Goal: Information Seeking & Learning: Check status

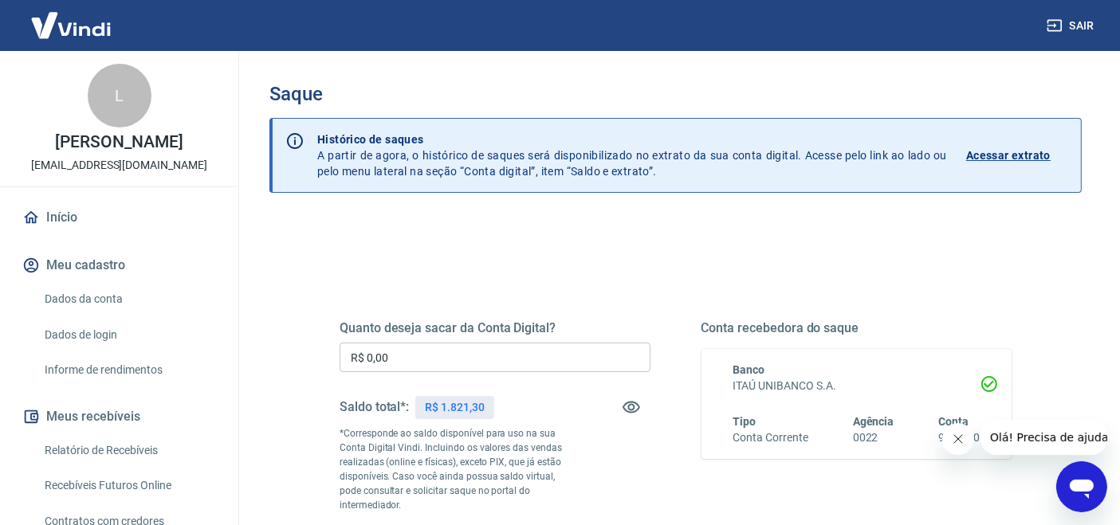
scroll to position [322, 0]
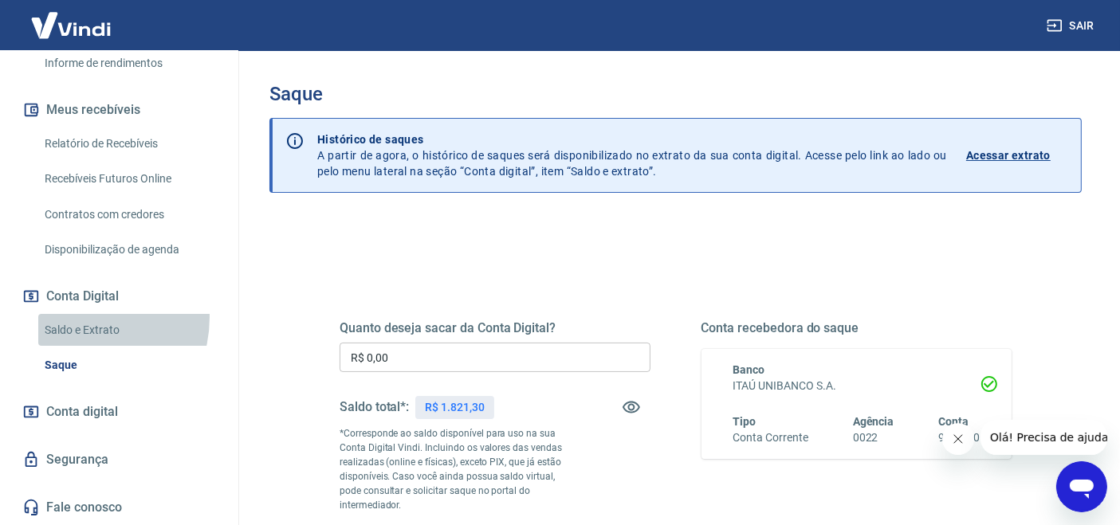
click at [76, 319] on link "Saldo e Extrato" at bounding box center [128, 330] width 181 height 33
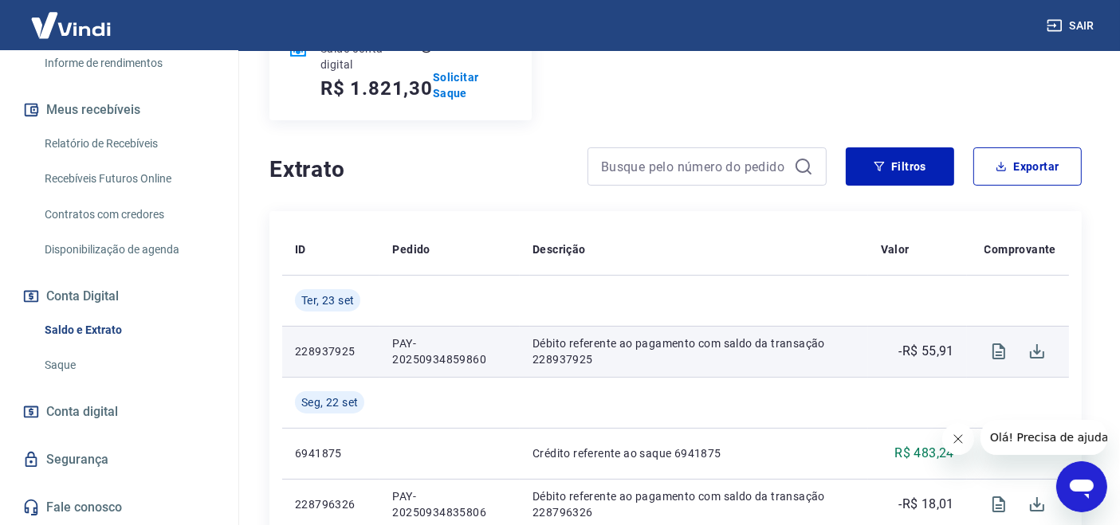
scroll to position [266, 0]
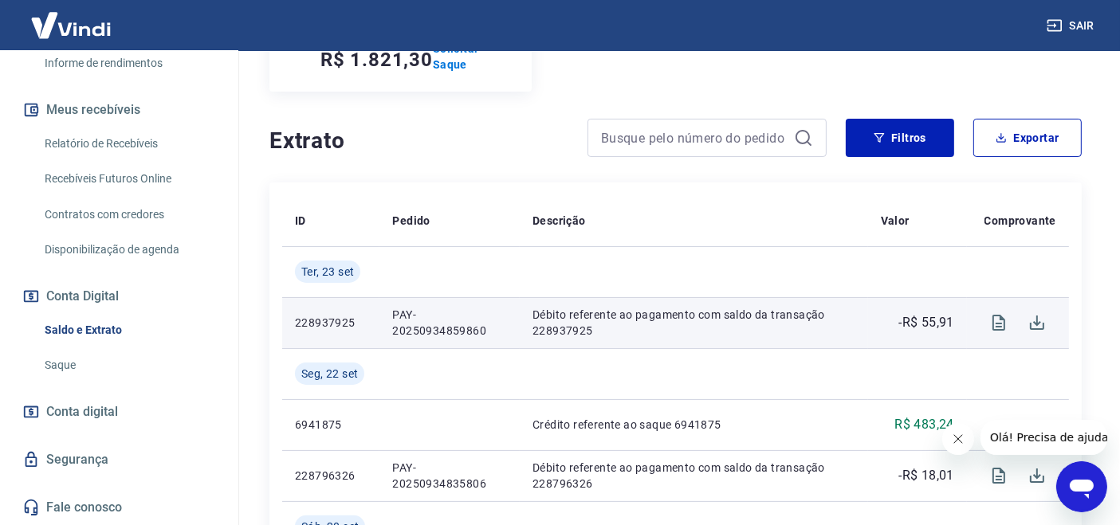
click at [410, 331] on p "PAY-20250934859860" at bounding box center [449, 323] width 115 height 32
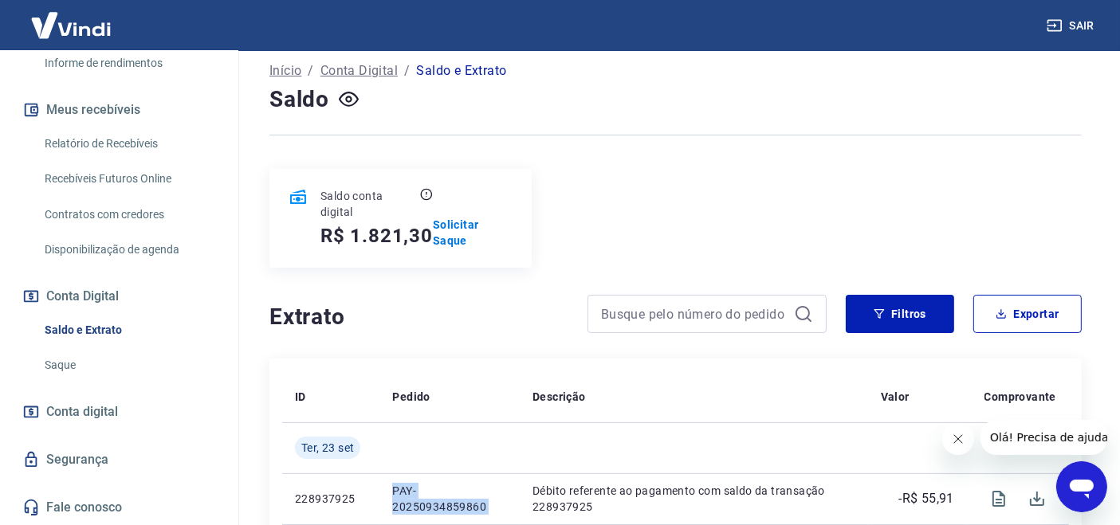
scroll to position [29, 0]
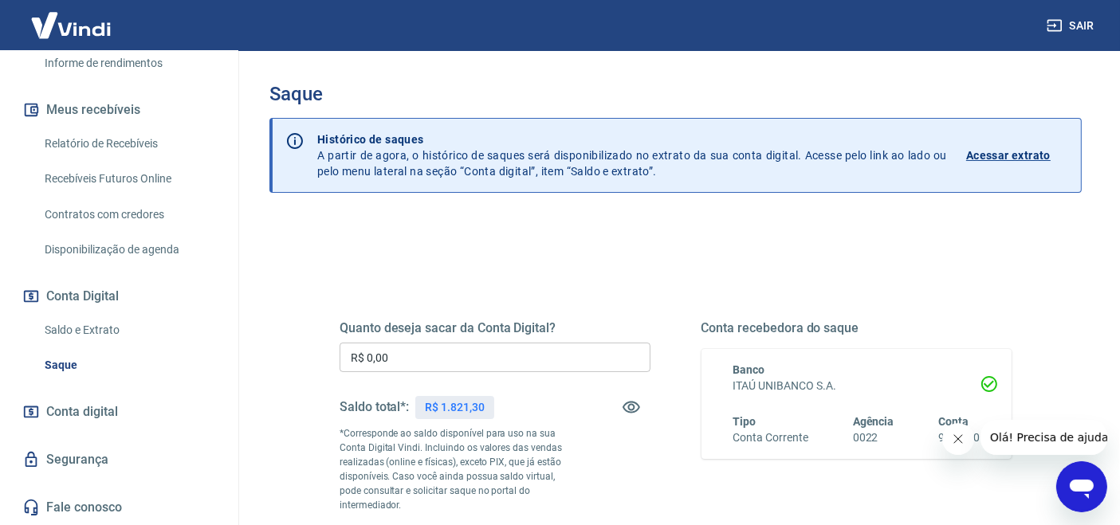
scroll to position [322, 0]
click at [120, 147] on link "Relatório de Recebíveis" at bounding box center [128, 144] width 181 height 33
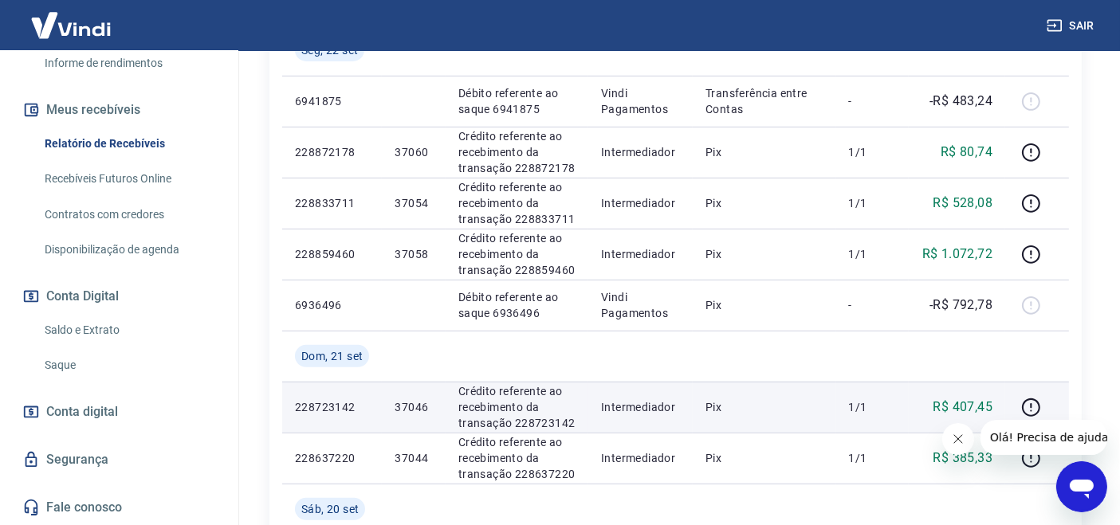
scroll to position [607, 0]
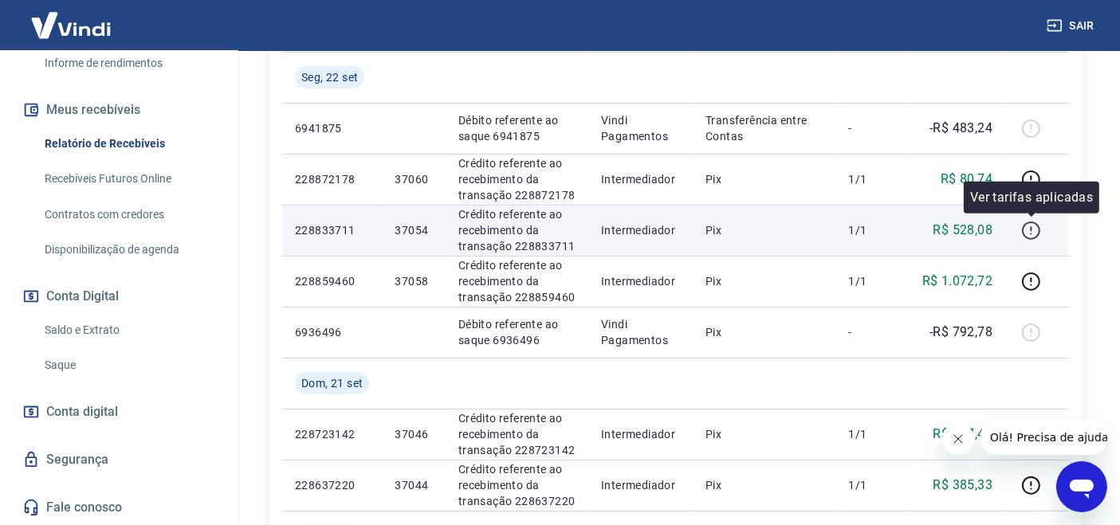
click at [1032, 224] on icon "button" at bounding box center [1031, 231] width 20 height 20
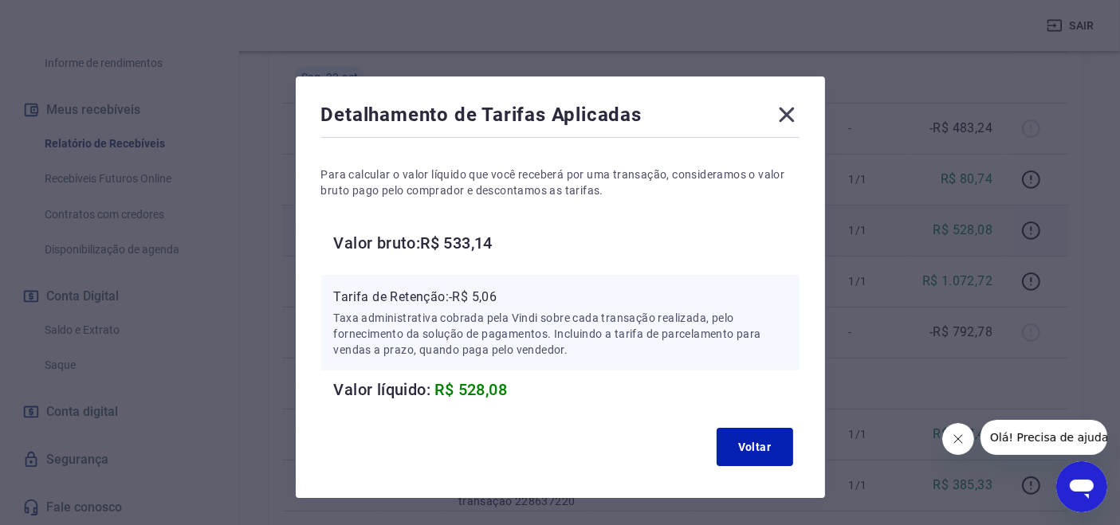
click at [492, 299] on p "Tarifa de Retenção: -R$ 5,06" at bounding box center [560, 297] width 453 height 19
copy p "5,06"
